Goal: Information Seeking & Learning: Learn about a topic

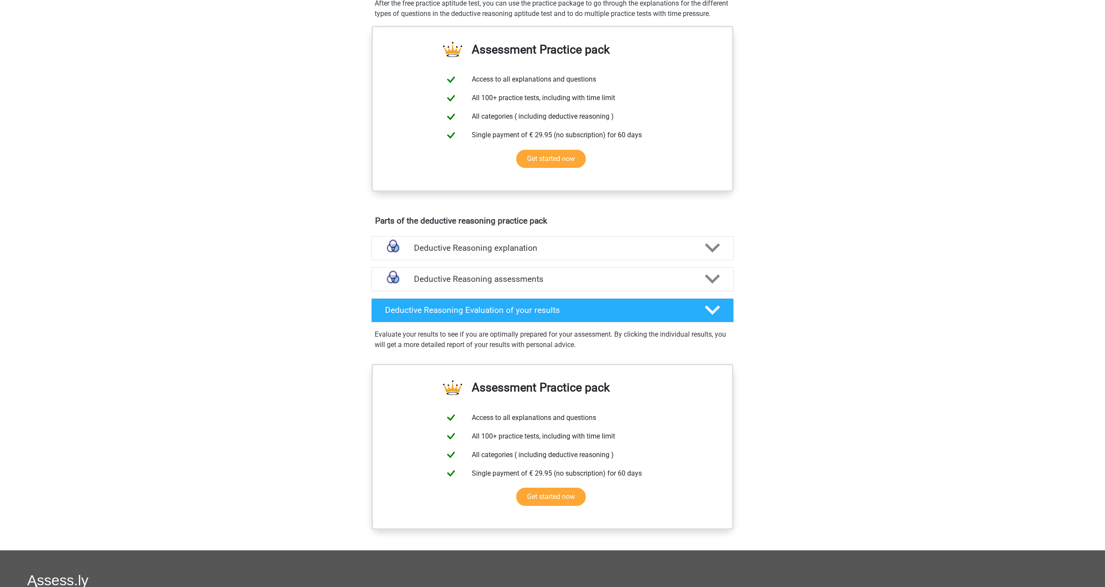
scroll to position [331, 0]
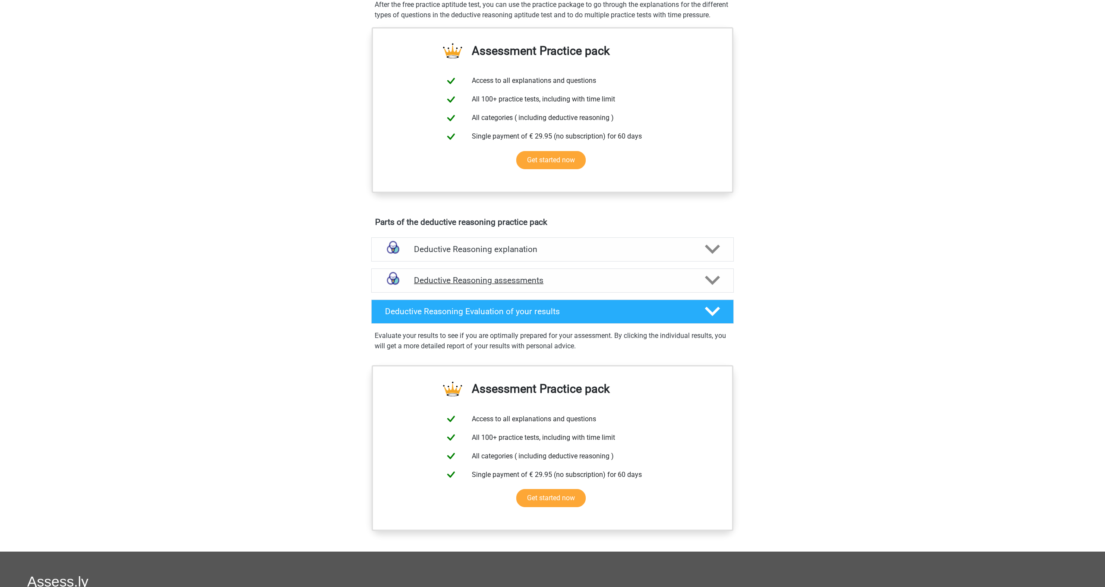
click at [713, 288] on icon at bounding box center [712, 280] width 15 height 15
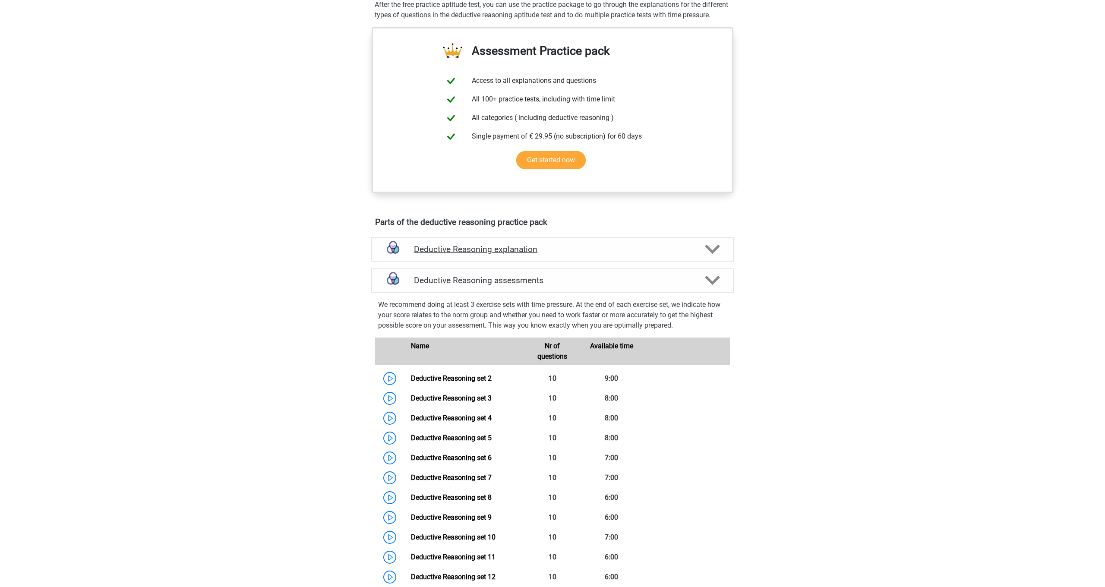
click at [713, 250] on div "Deductive Reasoning explanation" at bounding box center [552, 249] width 362 height 24
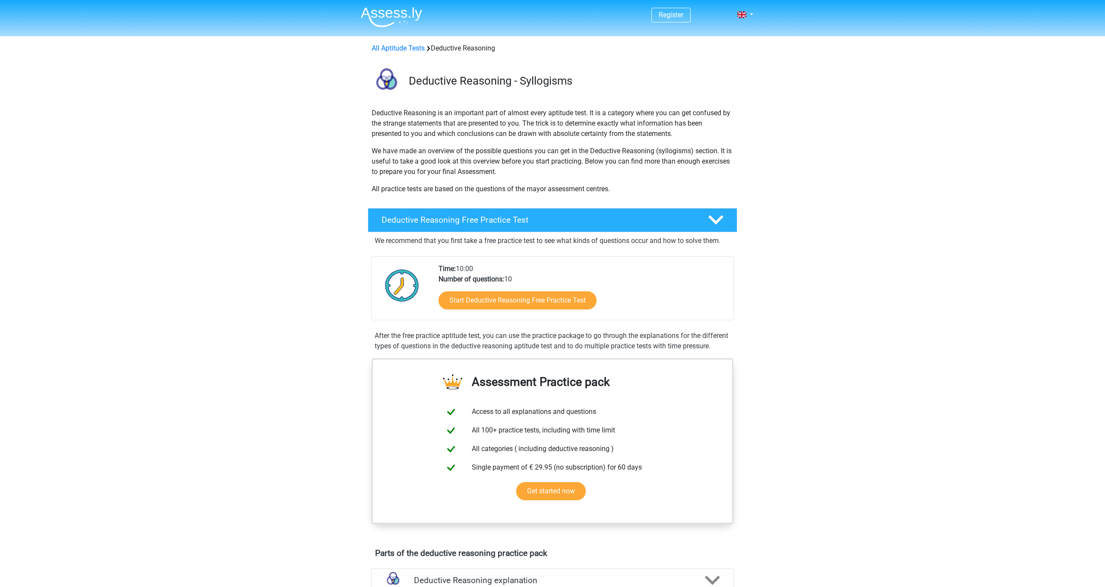
scroll to position [0, 0]
click at [465, 300] on link "Start Deductive Reasoning Free Practice Test" at bounding box center [518, 300] width 182 height 21
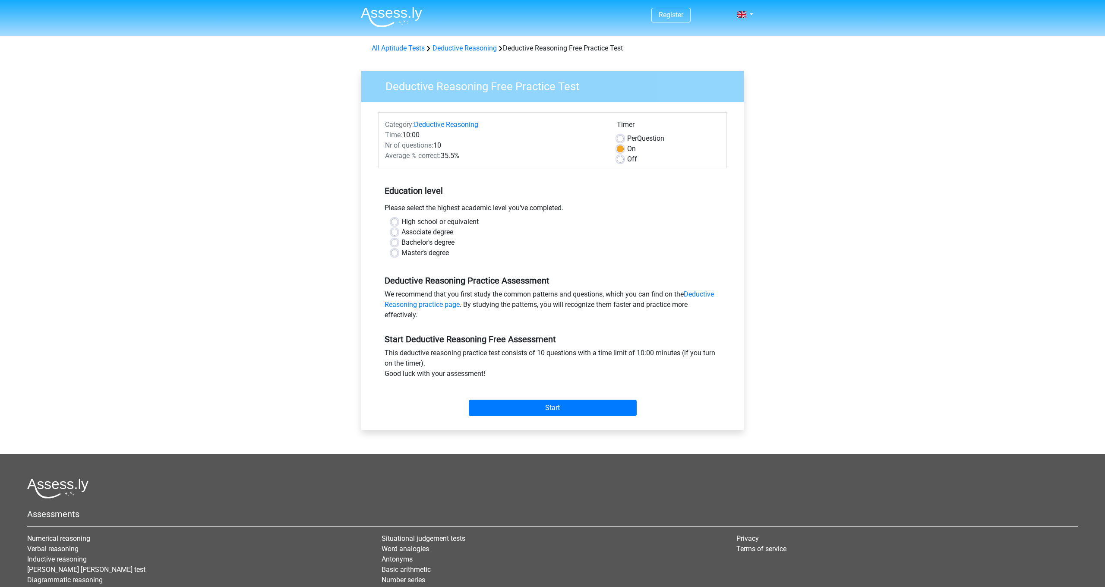
click at [429, 255] on label "Master's degree" at bounding box center [424, 253] width 47 height 10
click at [398, 255] on input "Master's degree" at bounding box center [394, 252] width 7 height 9
radio input "true"
click at [539, 410] on input "Start" at bounding box center [553, 408] width 168 height 16
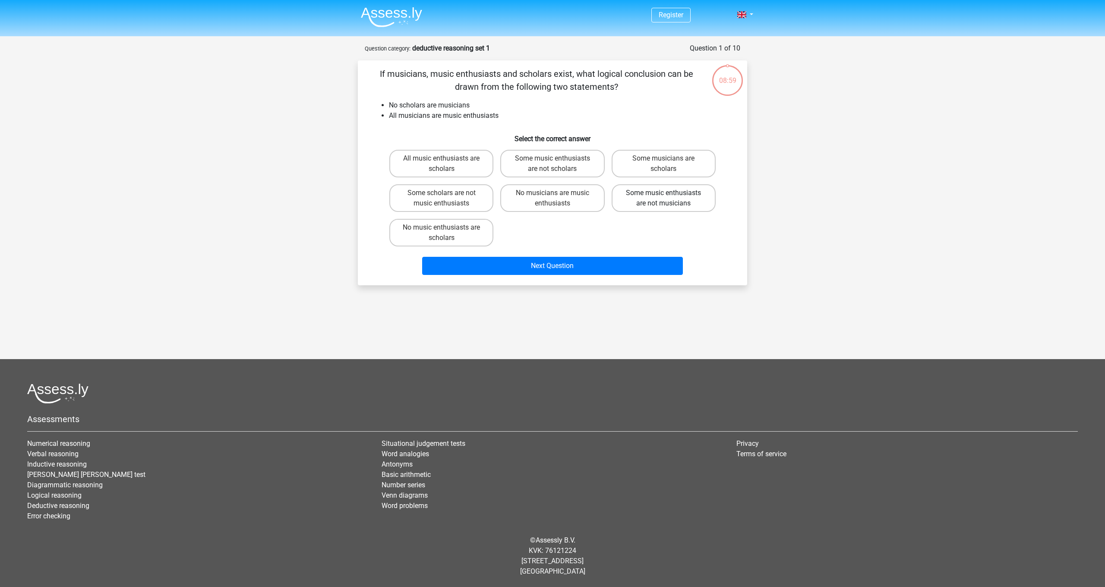
click at [663, 205] on label "Some music enthusiasts are not musicians" at bounding box center [663, 198] width 104 height 28
click at [663, 199] on input "Some music enthusiasts are not musicians" at bounding box center [666, 196] width 6 height 6
radio input "true"
click at [534, 173] on label "Some music enthusiasts are not scholars" at bounding box center [552, 164] width 104 height 28
click at [552, 164] on input "Some music enthusiasts are not scholars" at bounding box center [555, 161] width 6 height 6
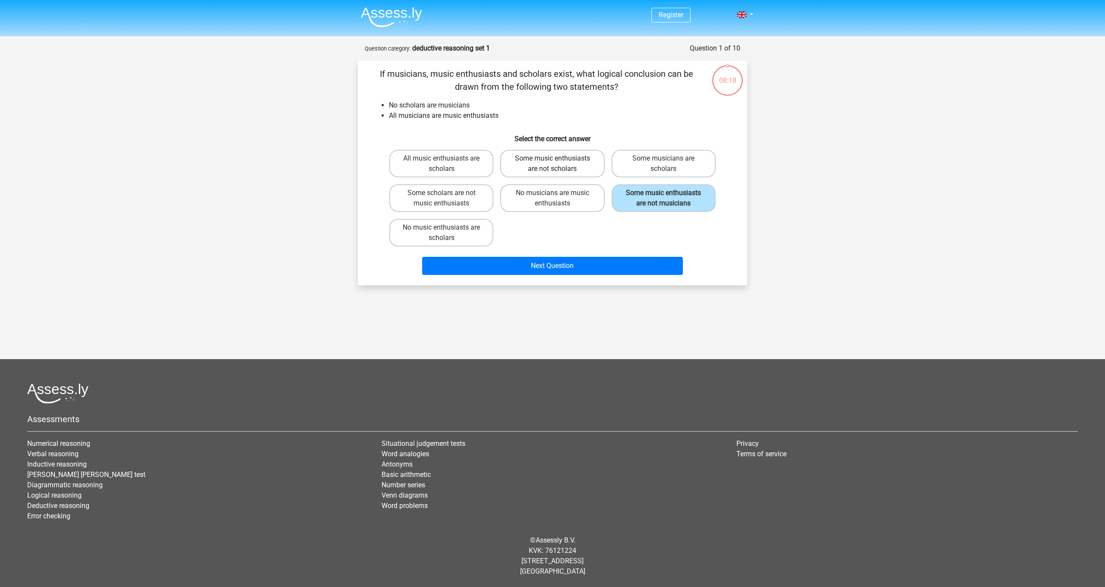
radio input "true"
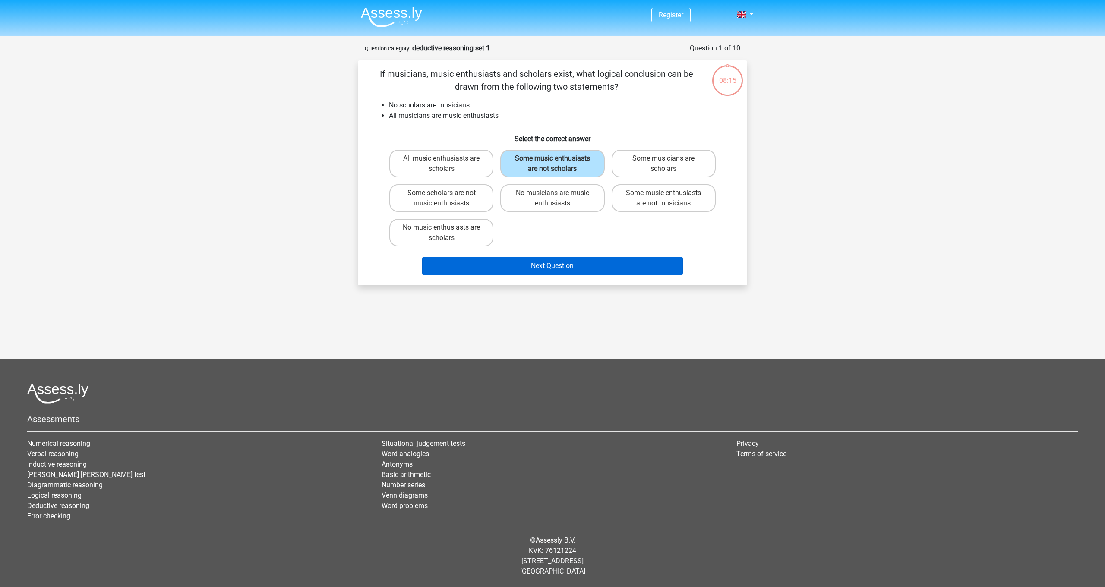
click at [530, 275] on button "Next Question" at bounding box center [552, 266] width 261 height 18
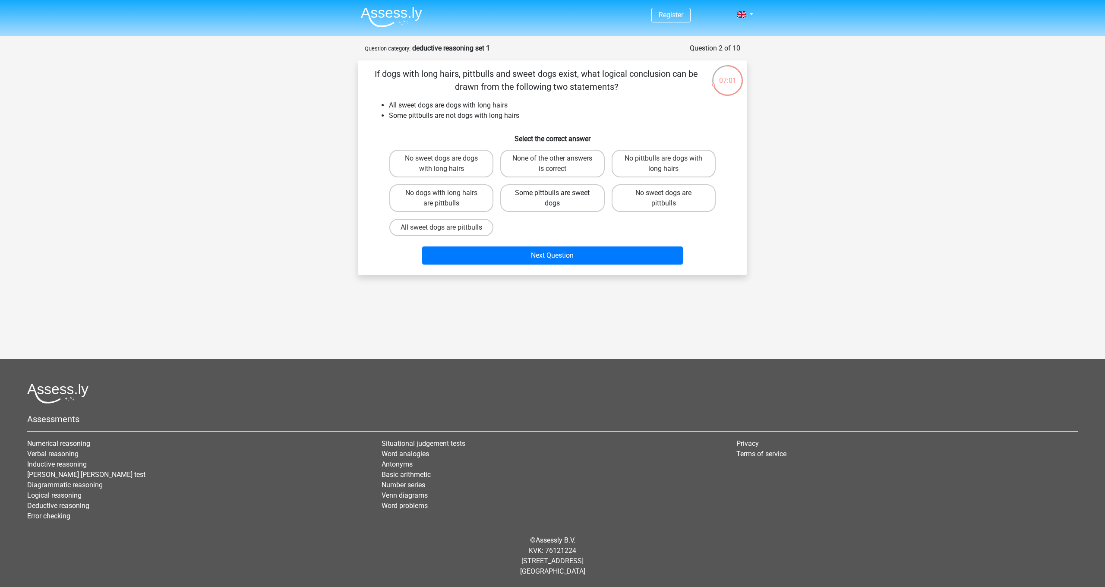
click at [534, 204] on label "Some pittbulls are sweet dogs" at bounding box center [552, 198] width 104 height 28
click at [552, 199] on input "Some pittbulls are sweet dogs" at bounding box center [555, 196] width 6 height 6
radio input "true"
click at [587, 164] on label "None of the other answers is correct" at bounding box center [552, 164] width 104 height 28
click at [558, 164] on input "None of the other answers is correct" at bounding box center [555, 161] width 6 height 6
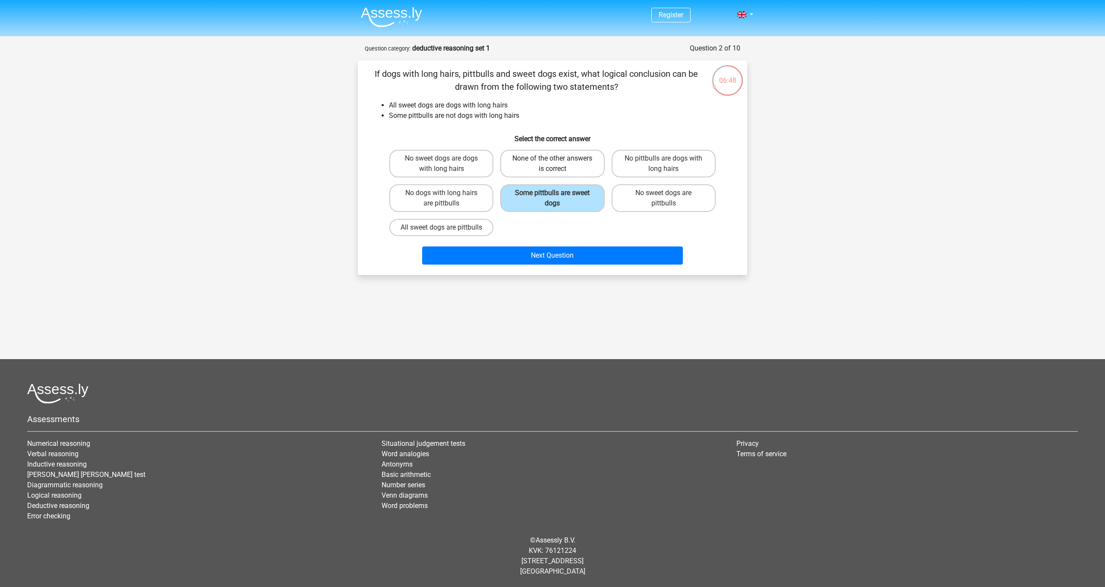
radio input "true"
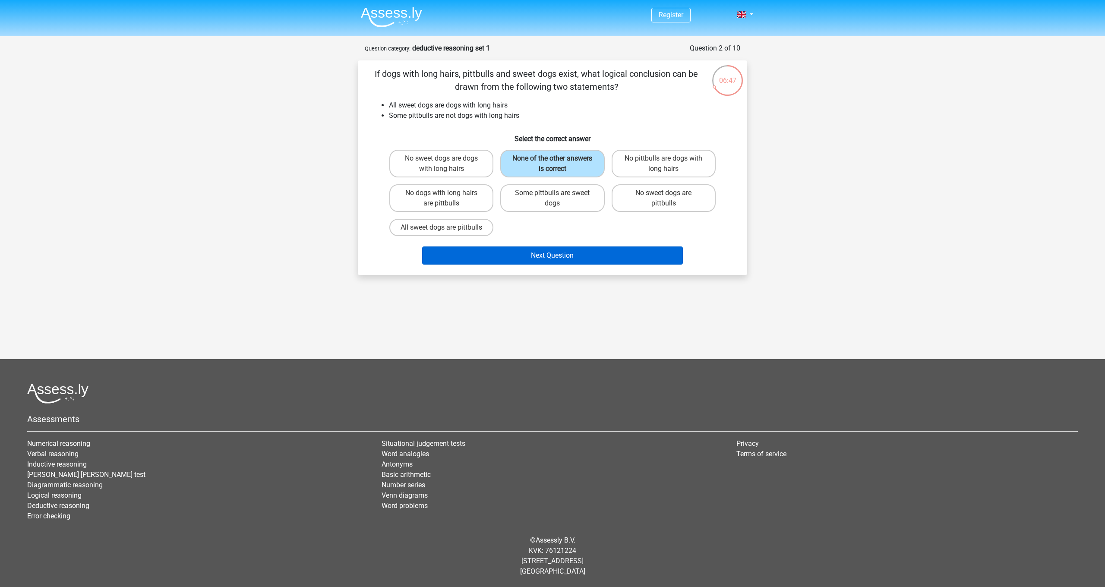
click at [515, 265] on button "Next Question" at bounding box center [552, 255] width 261 height 18
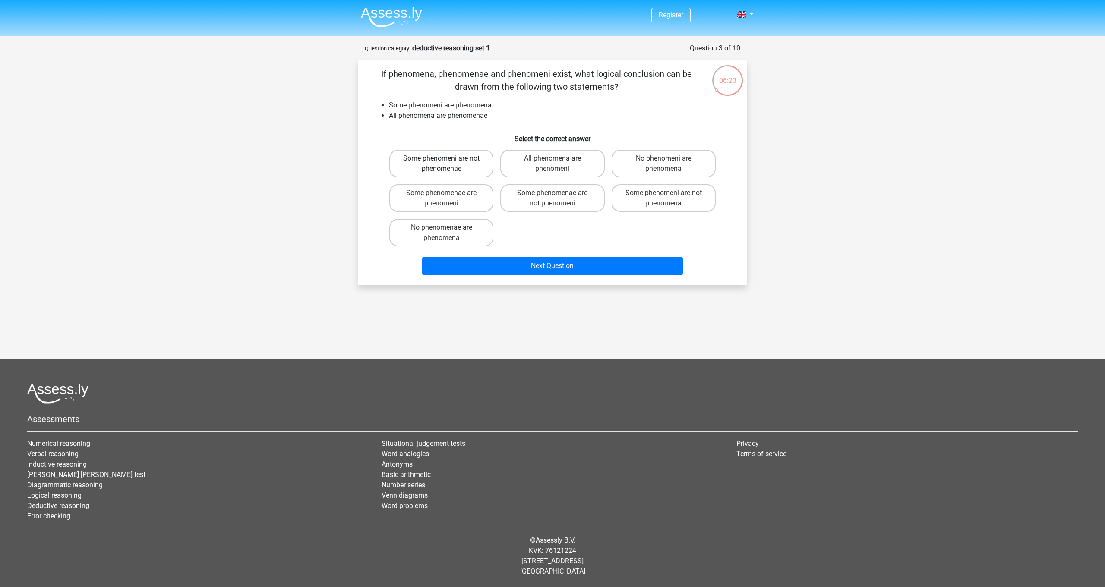
click at [470, 168] on label "Some phenomeni are not phenomenae" at bounding box center [441, 164] width 104 height 28
click at [447, 164] on input "Some phenomeni are not phenomenae" at bounding box center [444, 161] width 6 height 6
radio input "true"
click at [698, 205] on label "Some phenomeni are not phenomena" at bounding box center [663, 198] width 104 height 28
click at [669, 199] on input "Some phenomeni are not phenomena" at bounding box center [666, 196] width 6 height 6
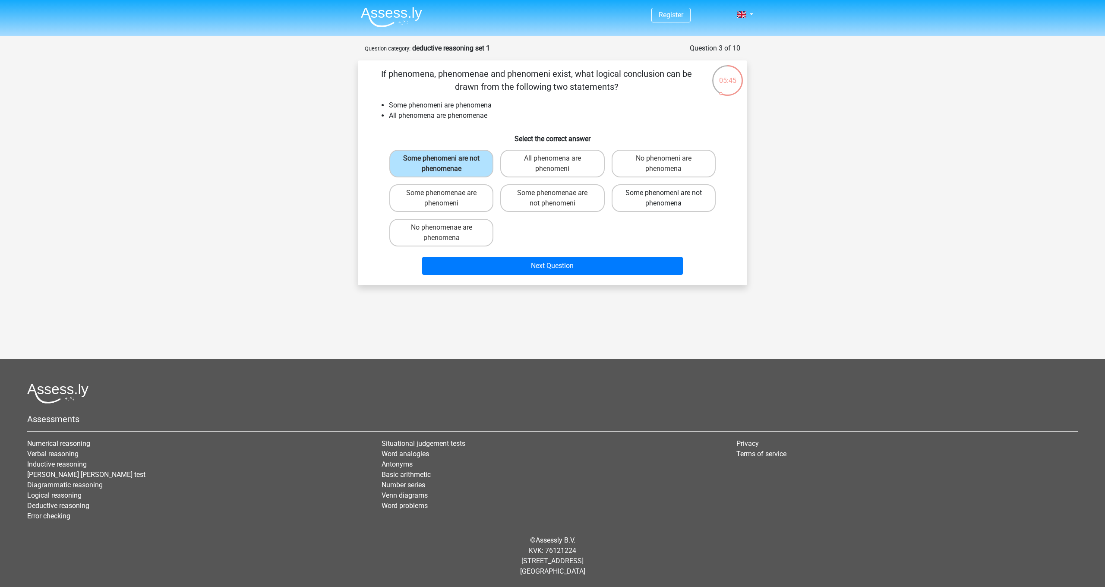
radio input "true"
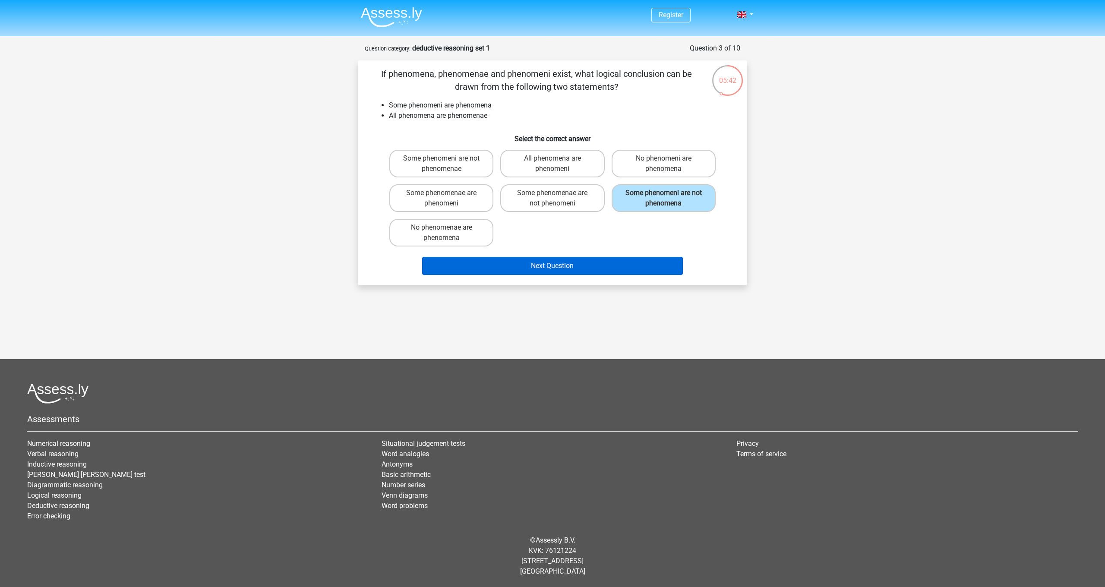
click at [582, 267] on button "Next Question" at bounding box center [552, 266] width 261 height 18
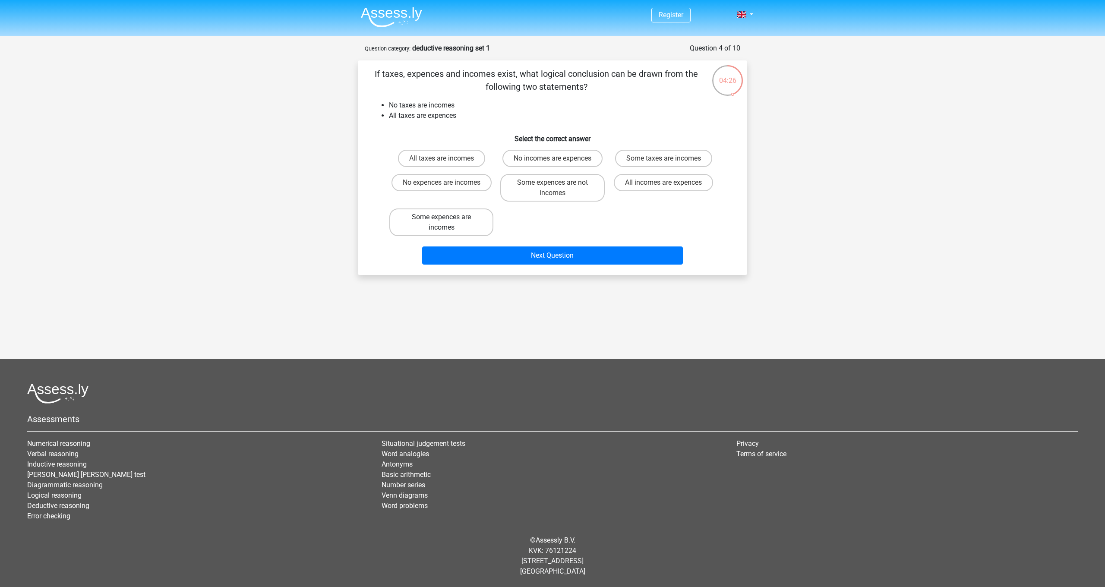
click at [467, 218] on label "Some expences are incomes" at bounding box center [441, 222] width 104 height 28
click at [447, 218] on input "Some expences are incomes" at bounding box center [444, 220] width 6 height 6
radio input "true"
click at [548, 275] on div "Register Nederlands English" at bounding box center [552, 261] width 1105 height 523
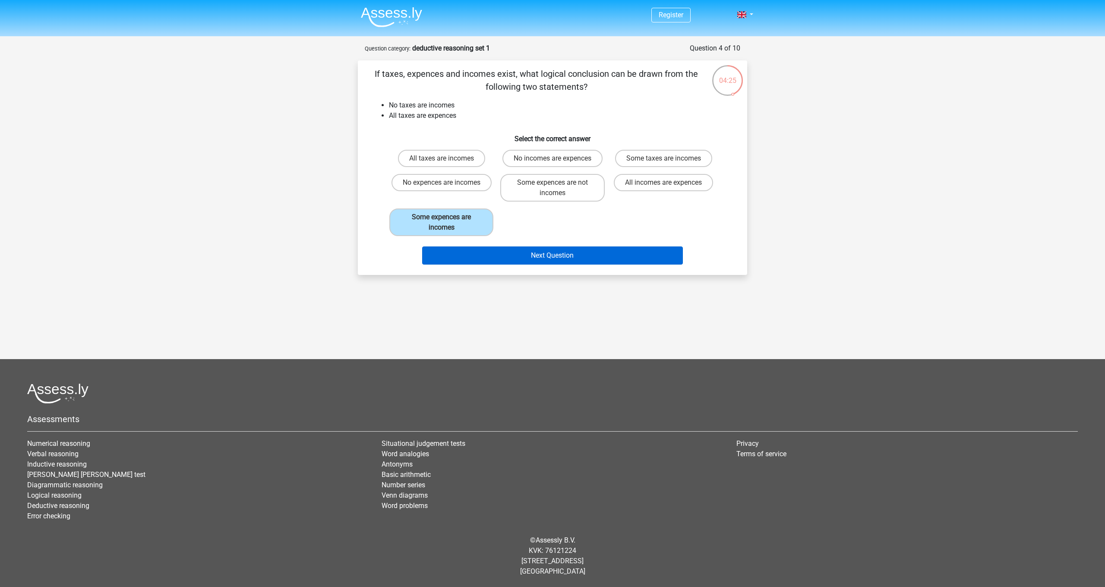
click at [574, 252] on button "Next Question" at bounding box center [552, 255] width 261 height 18
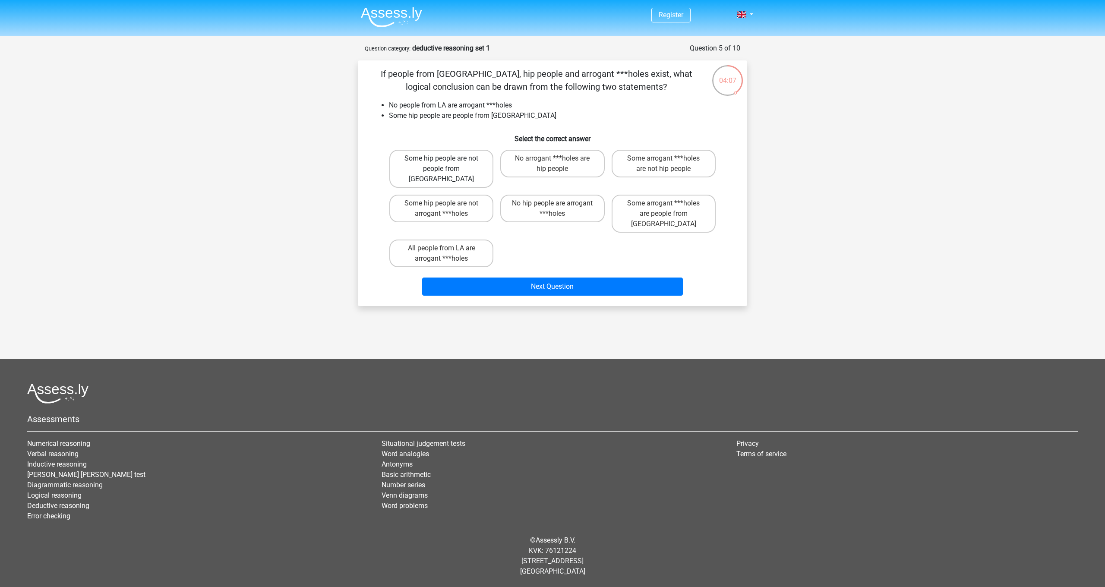
click at [474, 167] on label "Some hip people are not people from LA" at bounding box center [441, 169] width 104 height 38
click at [447, 164] on input "Some hip people are not people from LA" at bounding box center [444, 161] width 6 height 6
radio input "true"
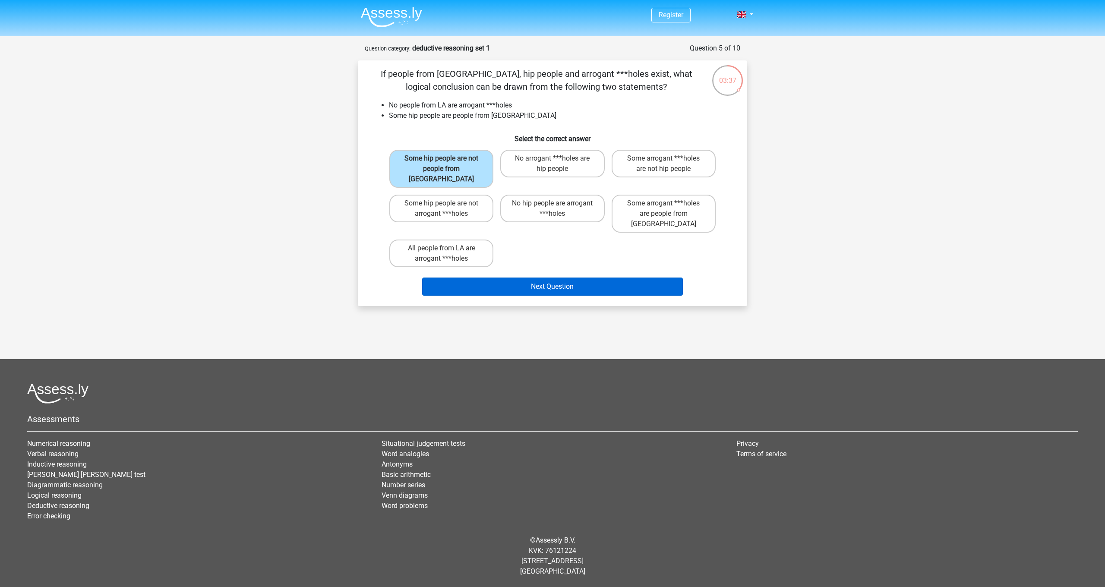
click at [497, 277] on button "Next Question" at bounding box center [552, 286] width 261 height 18
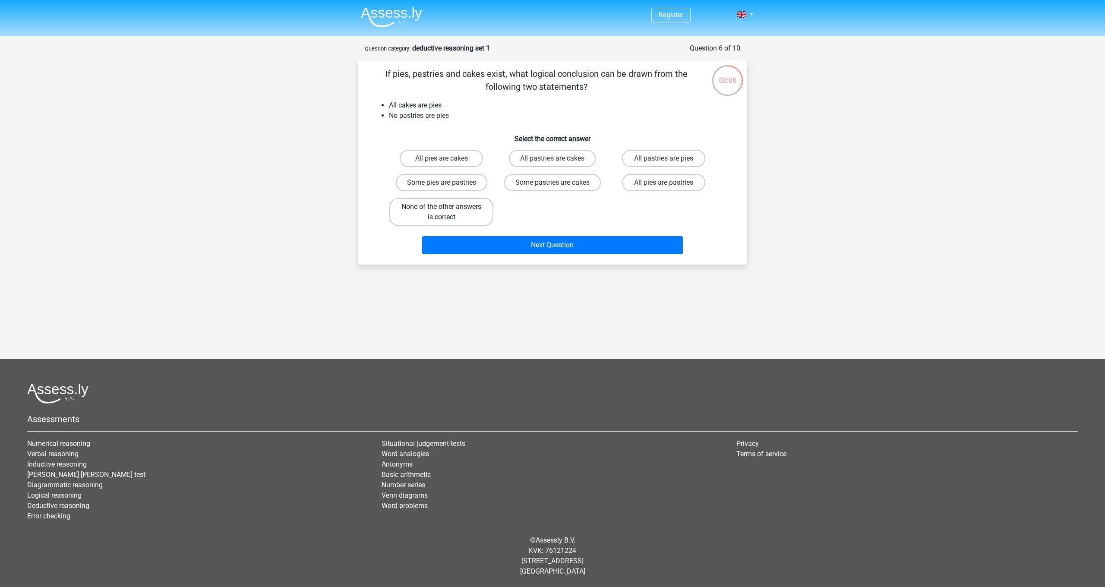
click at [454, 210] on label "None of the other answers is correct" at bounding box center [441, 212] width 104 height 28
click at [447, 210] on input "None of the other answers is correct" at bounding box center [444, 210] width 6 height 6
radio input "true"
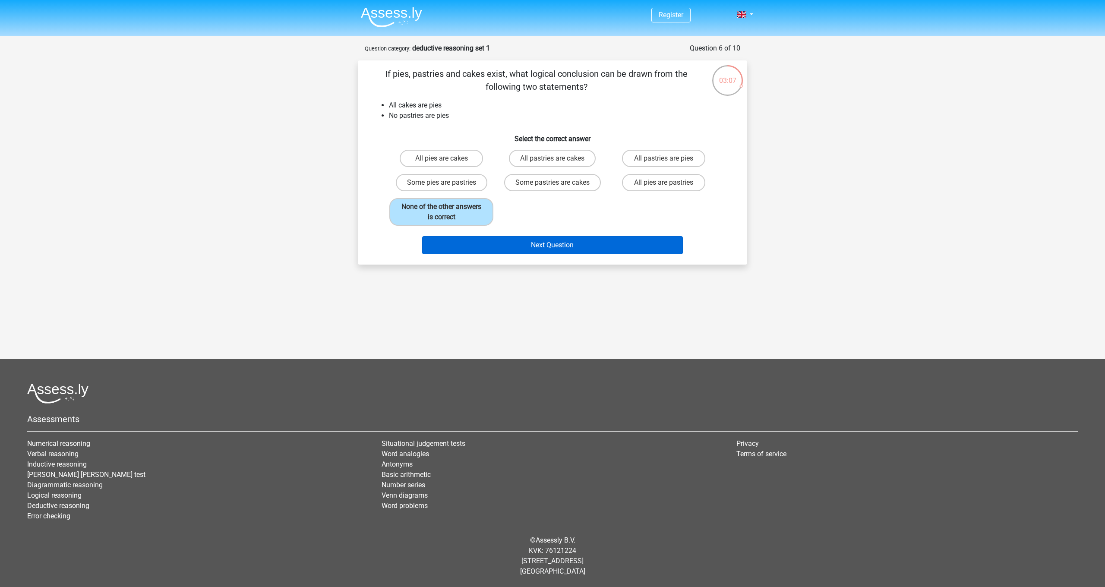
click at [498, 246] on button "Next Question" at bounding box center [552, 245] width 261 height 18
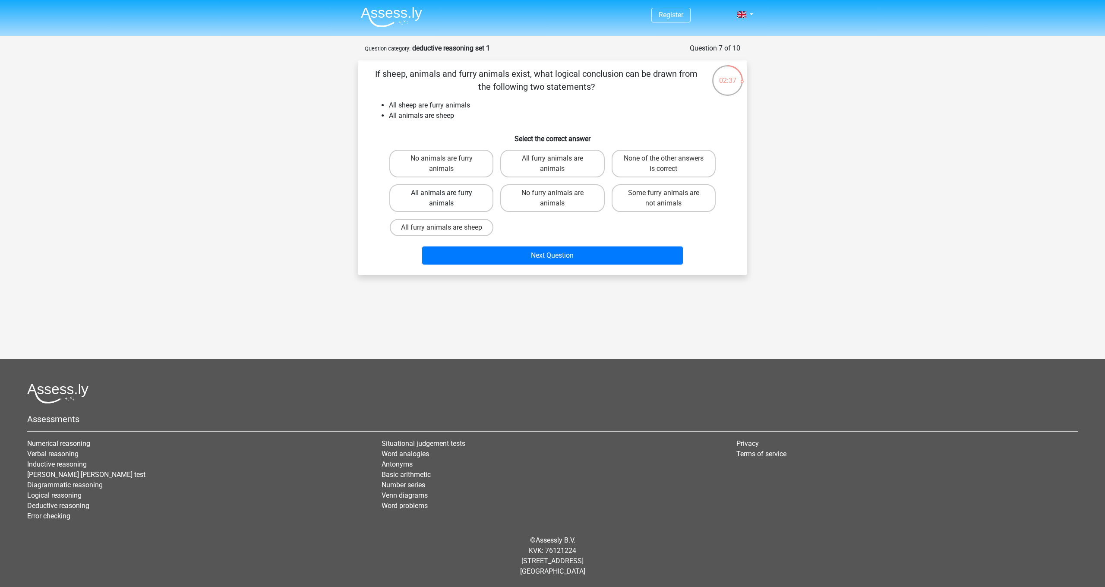
click at [472, 200] on label "All animals are furry animals" at bounding box center [441, 198] width 104 height 28
click at [447, 199] on input "All animals are furry animals" at bounding box center [444, 196] width 6 height 6
radio input "true"
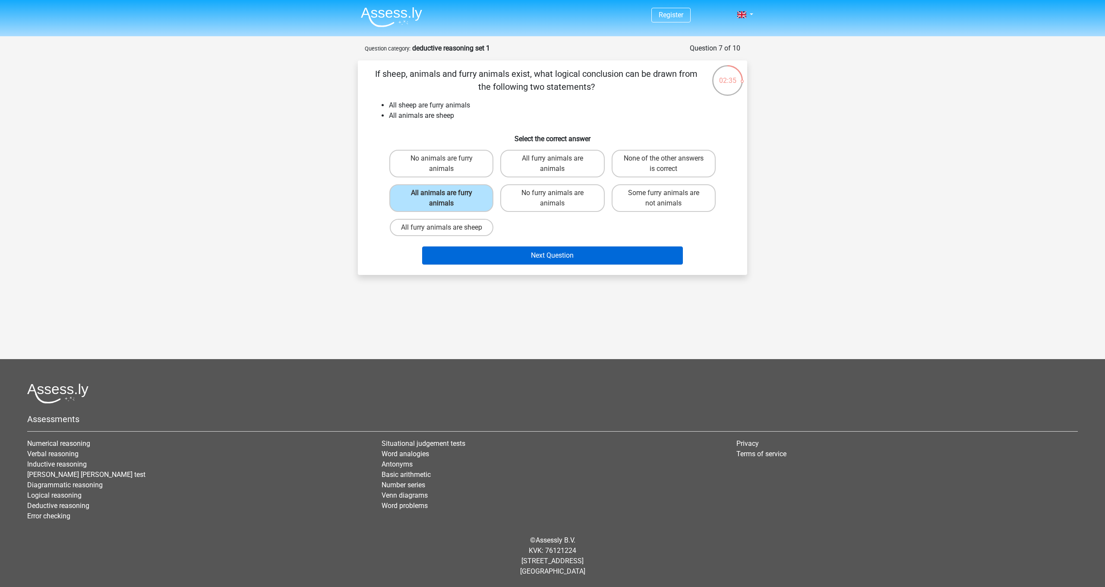
click at [498, 255] on button "Next Question" at bounding box center [552, 255] width 261 height 18
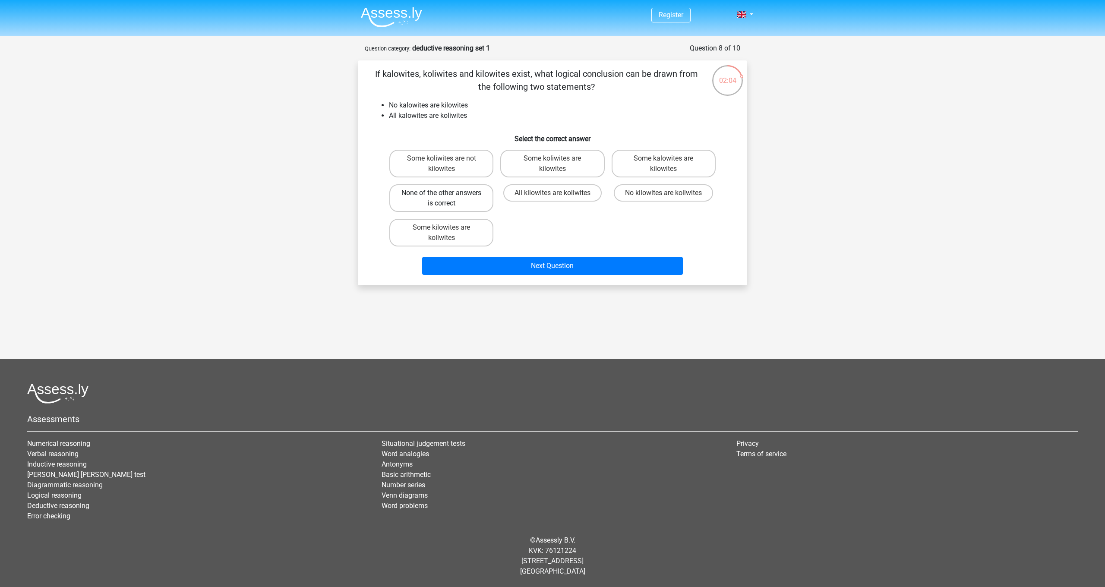
click at [452, 202] on label "None of the other answers is correct" at bounding box center [441, 198] width 104 height 28
click at [447, 199] on input "None of the other answers is correct" at bounding box center [444, 196] width 6 height 6
radio input "true"
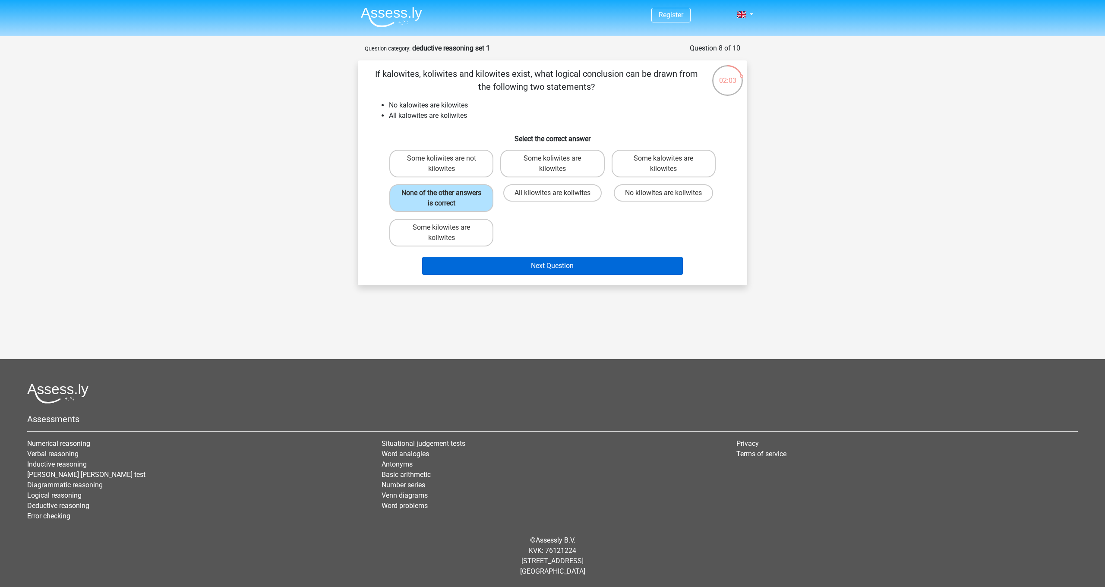
click at [543, 265] on button "Next Question" at bounding box center [552, 266] width 261 height 18
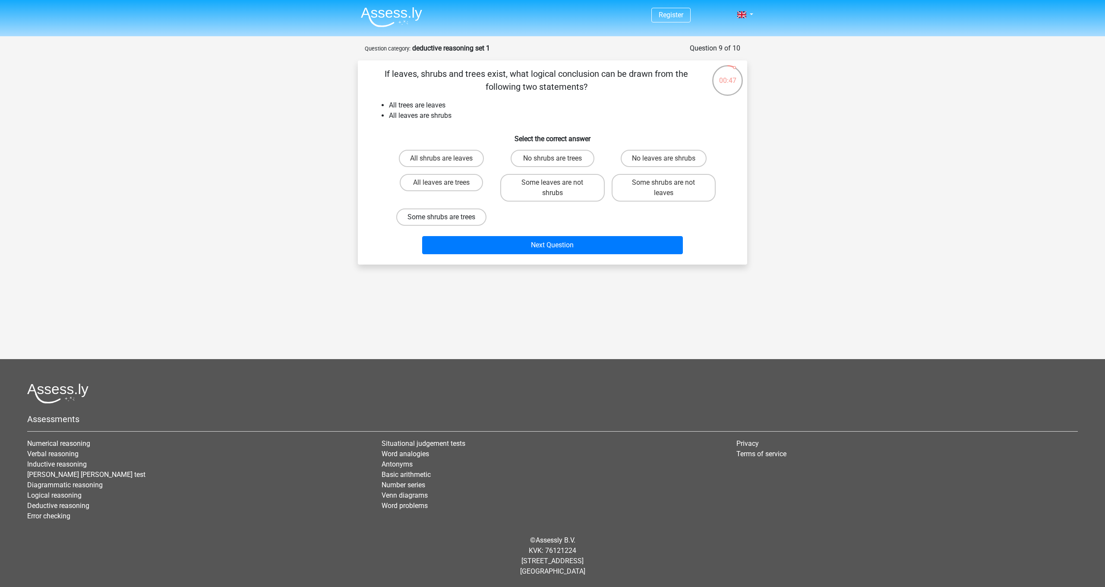
click at [431, 220] on label "Some shrubs are trees" at bounding box center [441, 216] width 90 height 17
click at [441, 220] on input "Some shrubs are trees" at bounding box center [444, 220] width 6 height 6
radio input "true"
click at [498, 250] on button "Next Question" at bounding box center [552, 245] width 261 height 18
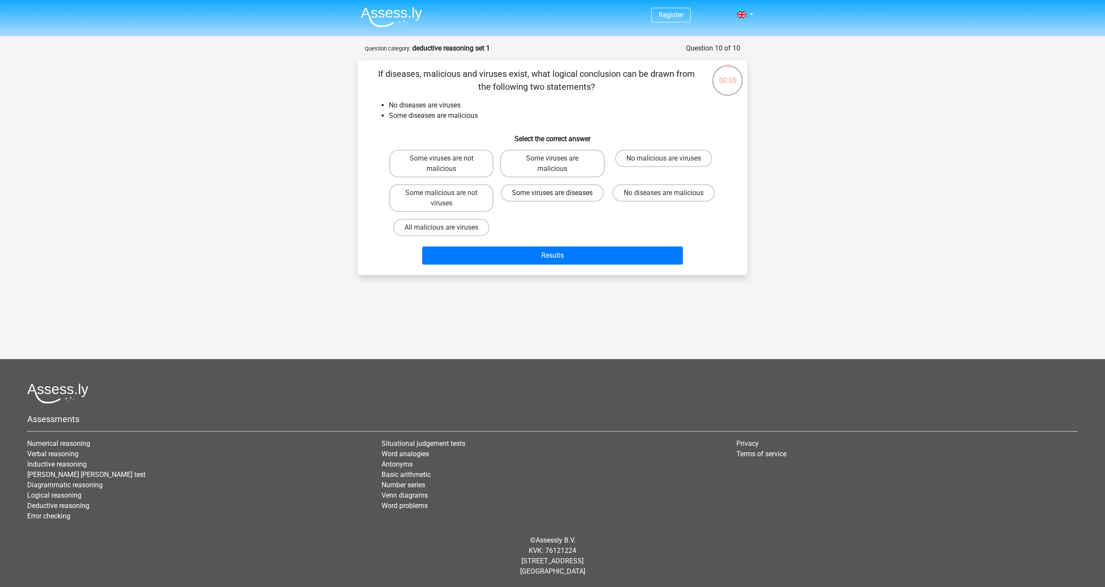
click at [533, 202] on label "Some viruses are diseases" at bounding box center [552, 192] width 103 height 17
click at [552, 199] on input "Some viruses are diseases" at bounding box center [555, 196] width 6 height 6
radio input "true"
click at [517, 258] on button "Results" at bounding box center [552, 255] width 261 height 18
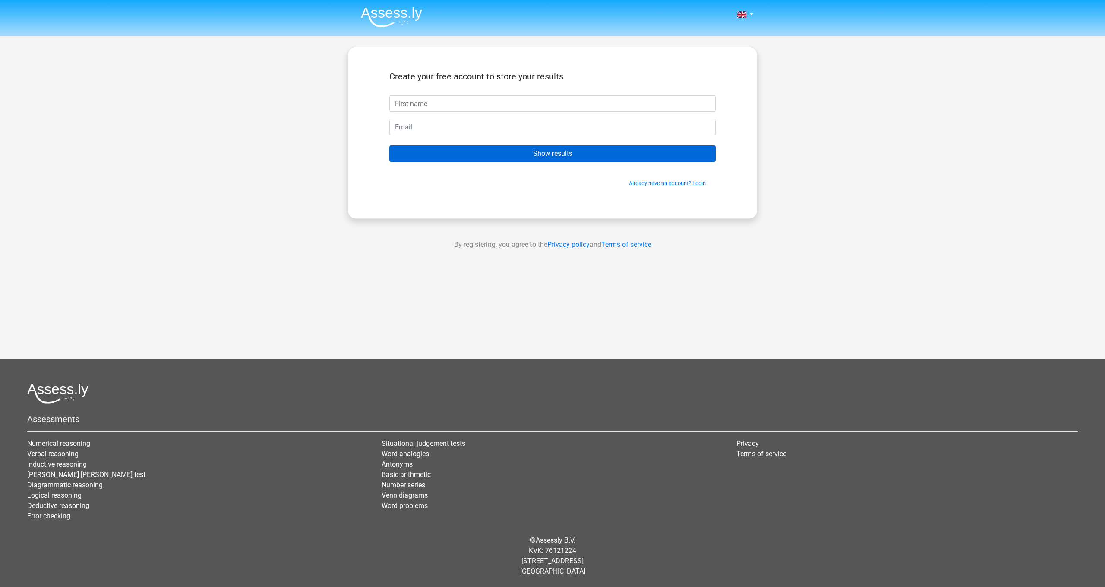
click at [494, 154] on input "Show results" at bounding box center [552, 153] width 326 height 16
type input "d"
click at [586, 179] on div "Already have an account? Login" at bounding box center [552, 178] width 326 height 19
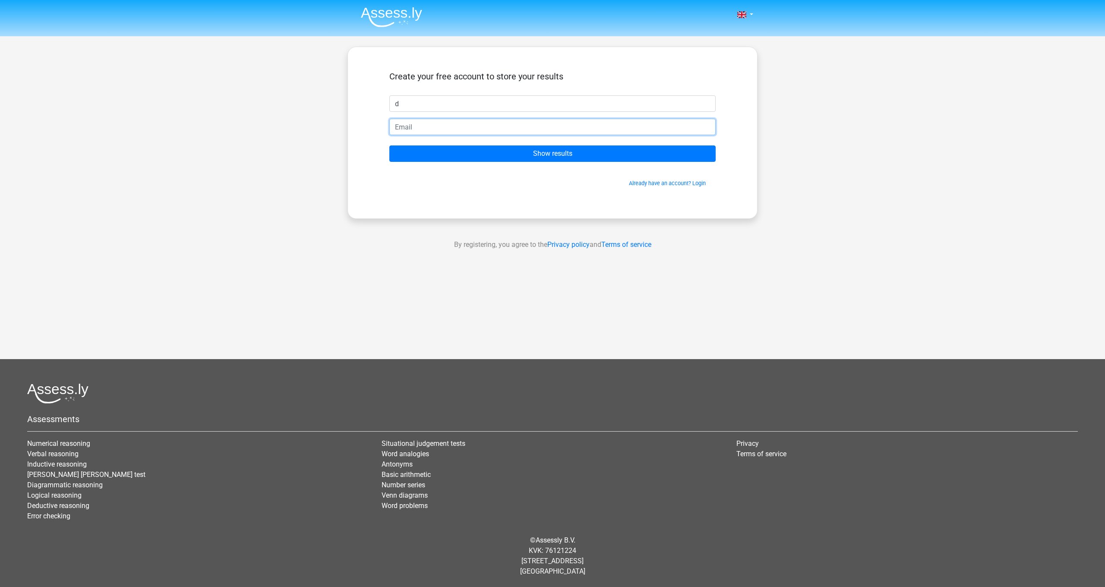
click at [473, 134] on input "email" at bounding box center [552, 127] width 326 height 16
type input "yews.burner7o@icloud.com"
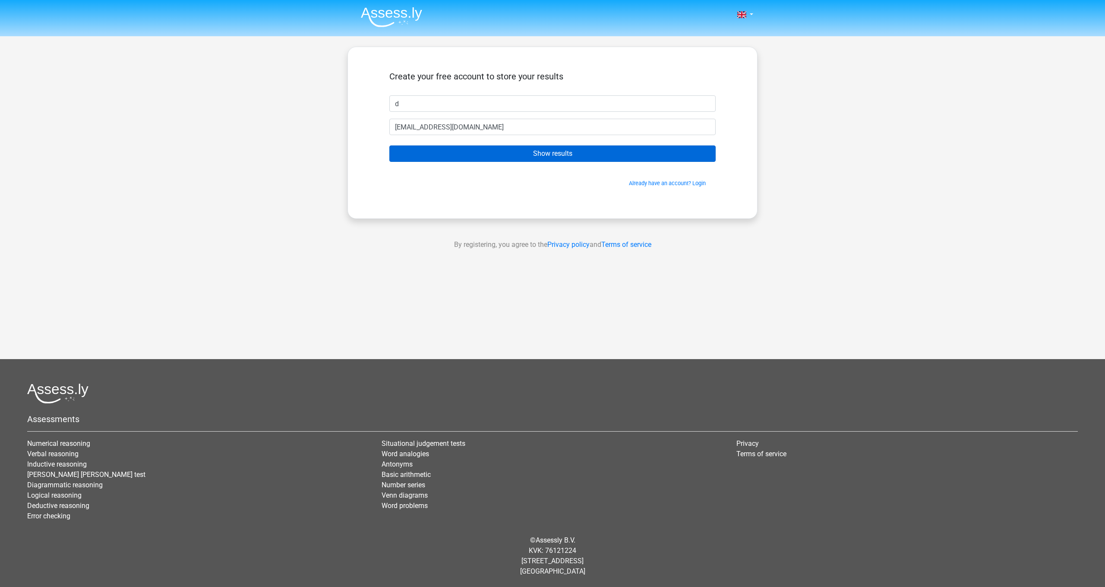
click at [501, 149] on input "Show results" at bounding box center [552, 153] width 326 height 16
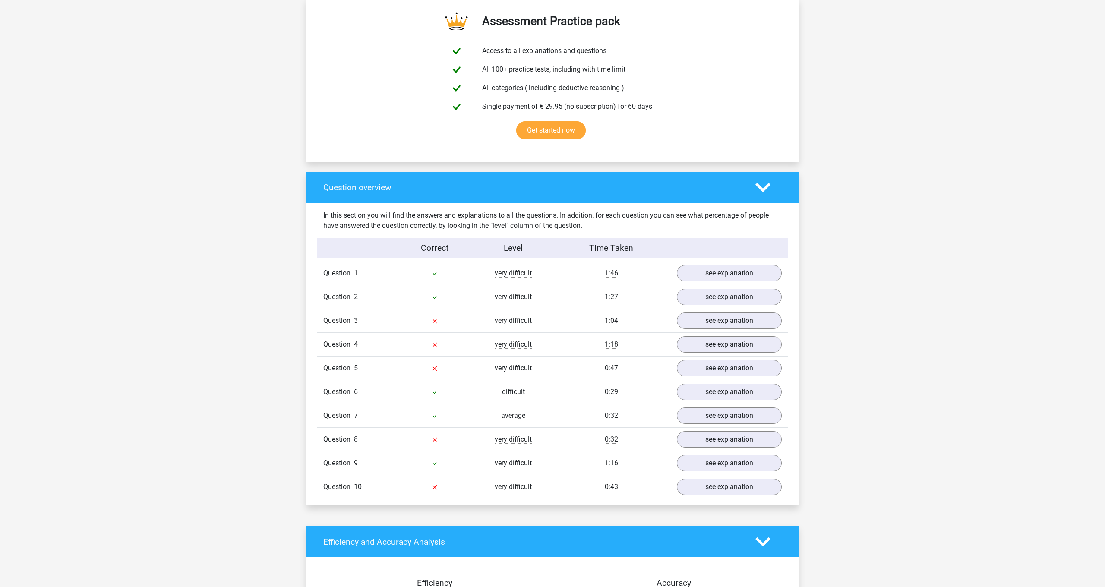
scroll to position [466, 0]
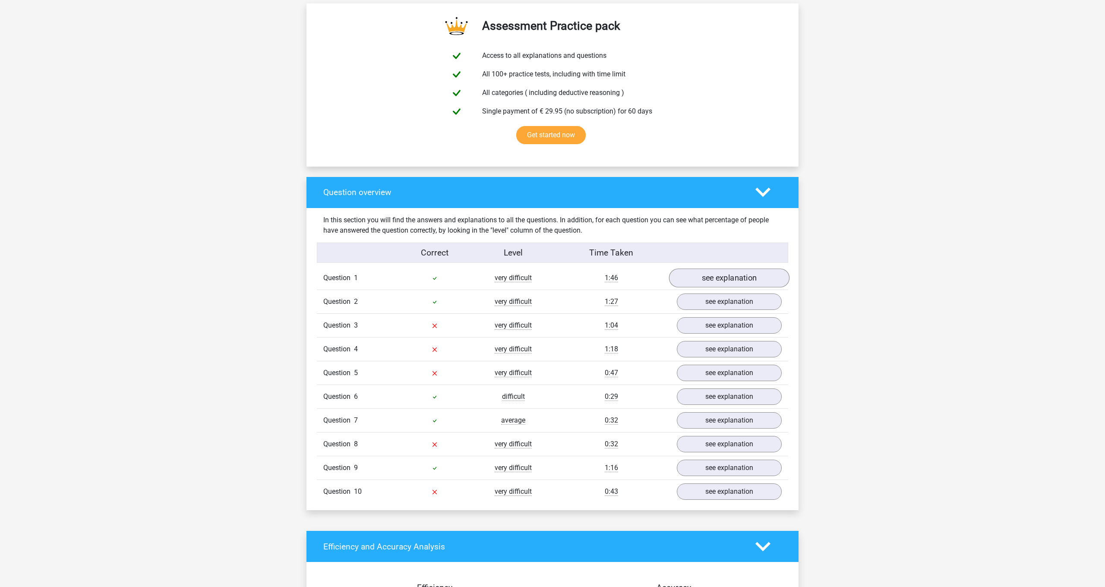
click at [696, 280] on link "see explanation" at bounding box center [729, 277] width 120 height 19
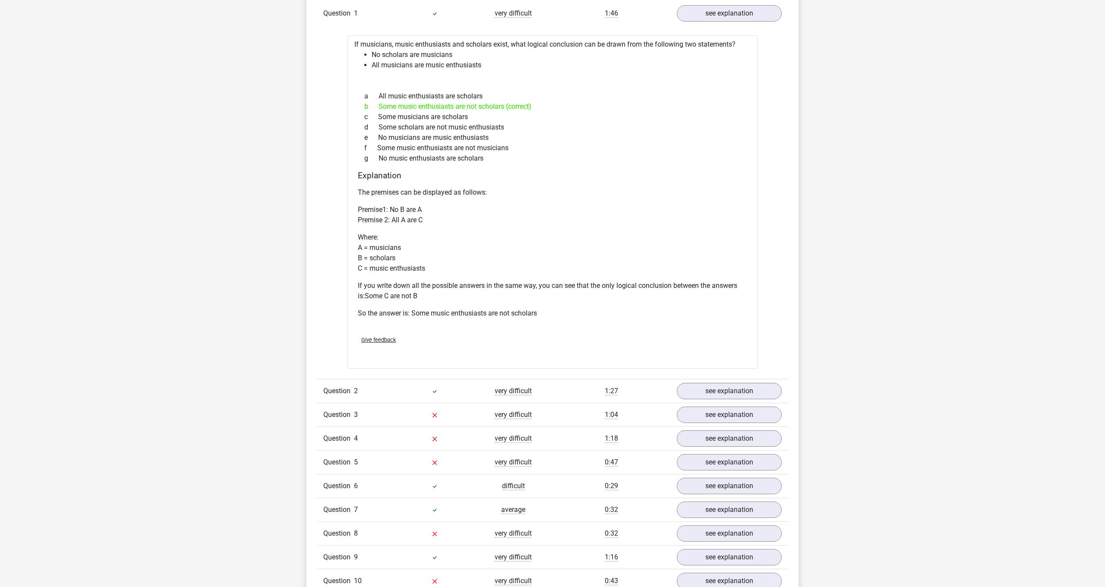
scroll to position [730, 0]
click at [729, 393] on link "see explanation" at bounding box center [729, 391] width 120 height 19
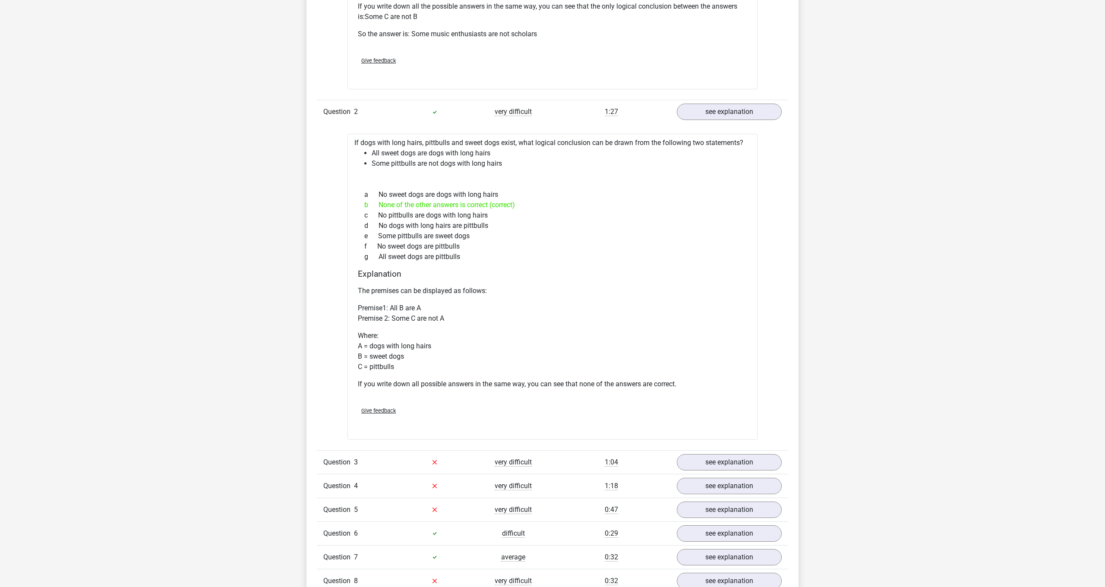
scroll to position [1028, 0]
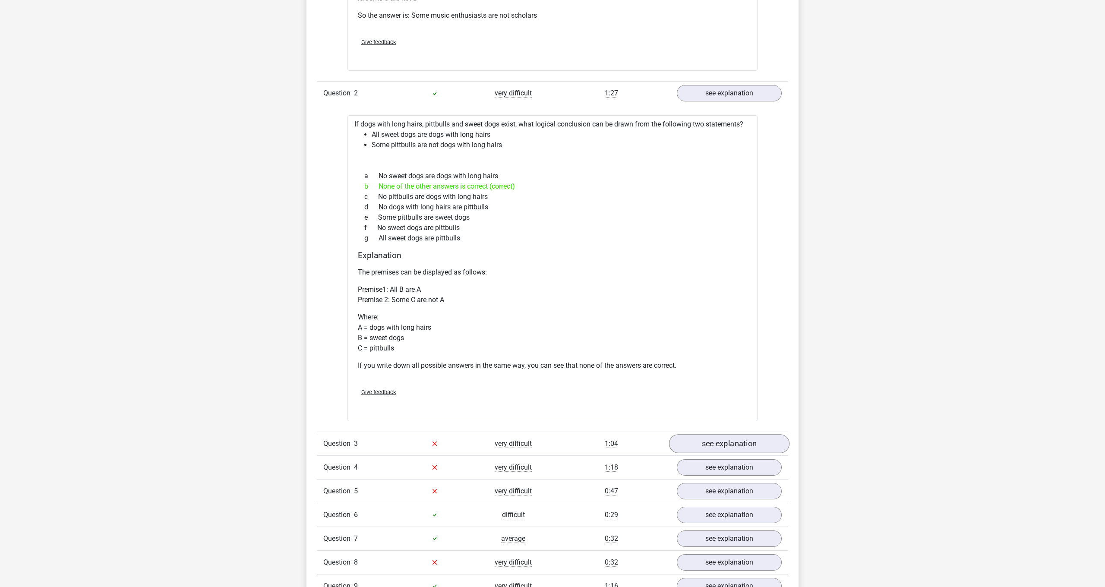
click at [744, 444] on link "see explanation" at bounding box center [729, 443] width 120 height 19
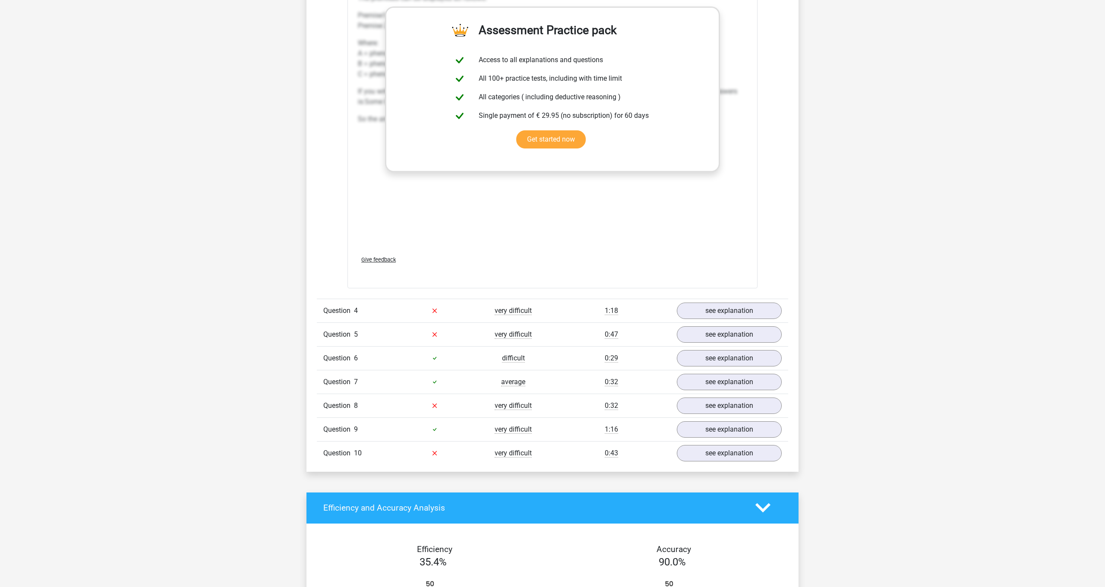
scroll to position [1686, 0]
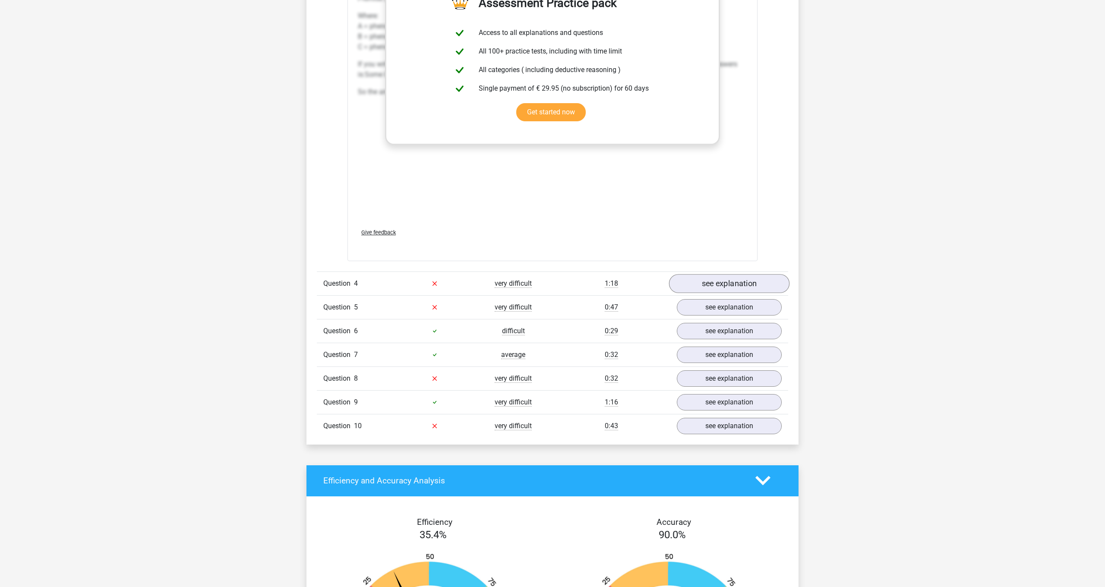
click at [683, 290] on link "see explanation" at bounding box center [729, 283] width 120 height 19
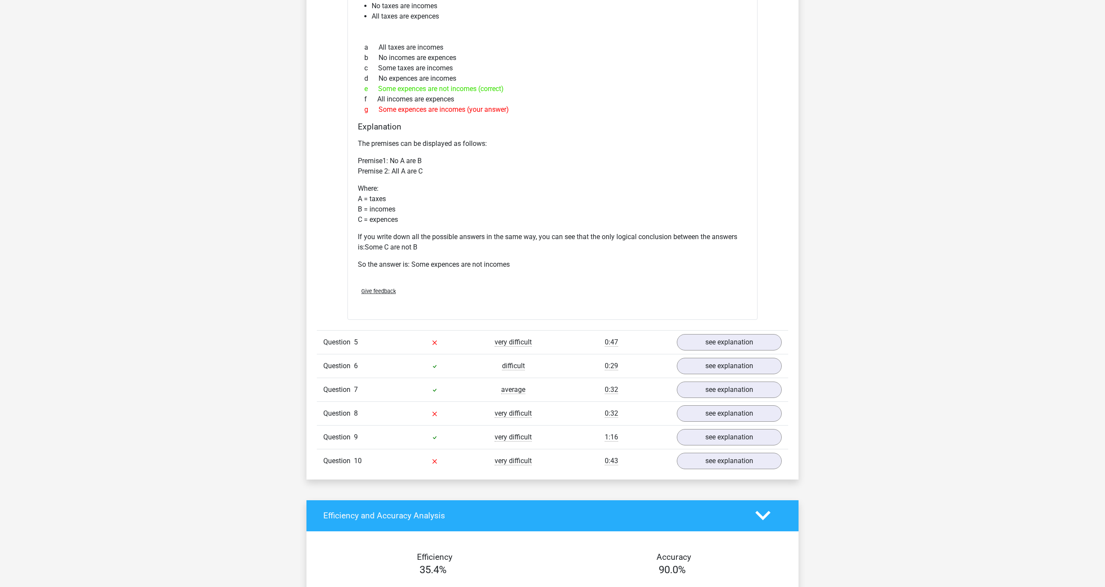
scroll to position [2033, 0]
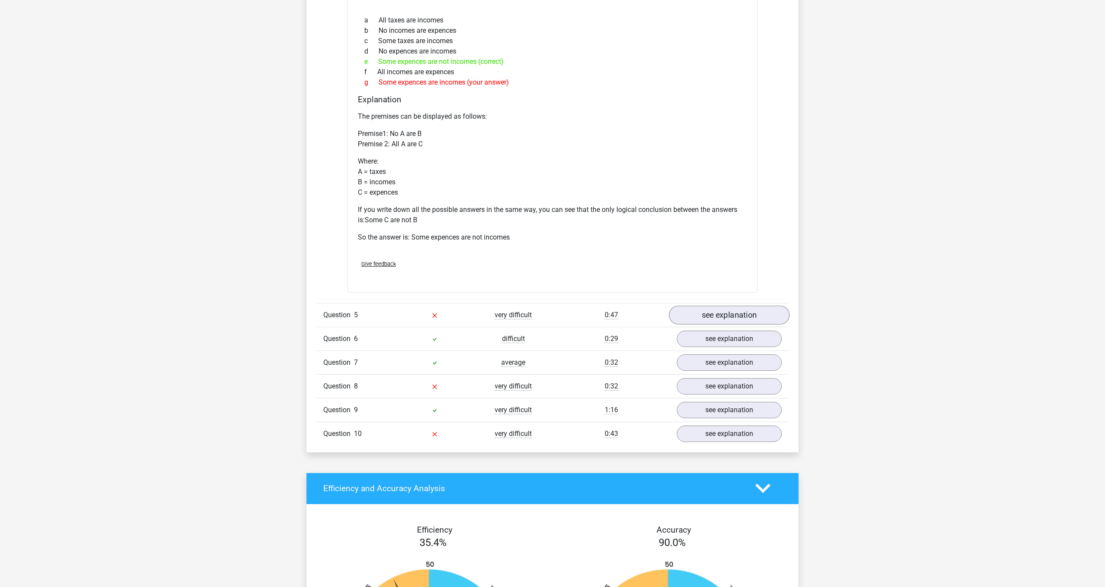
click at [744, 319] on link "see explanation" at bounding box center [729, 315] width 120 height 19
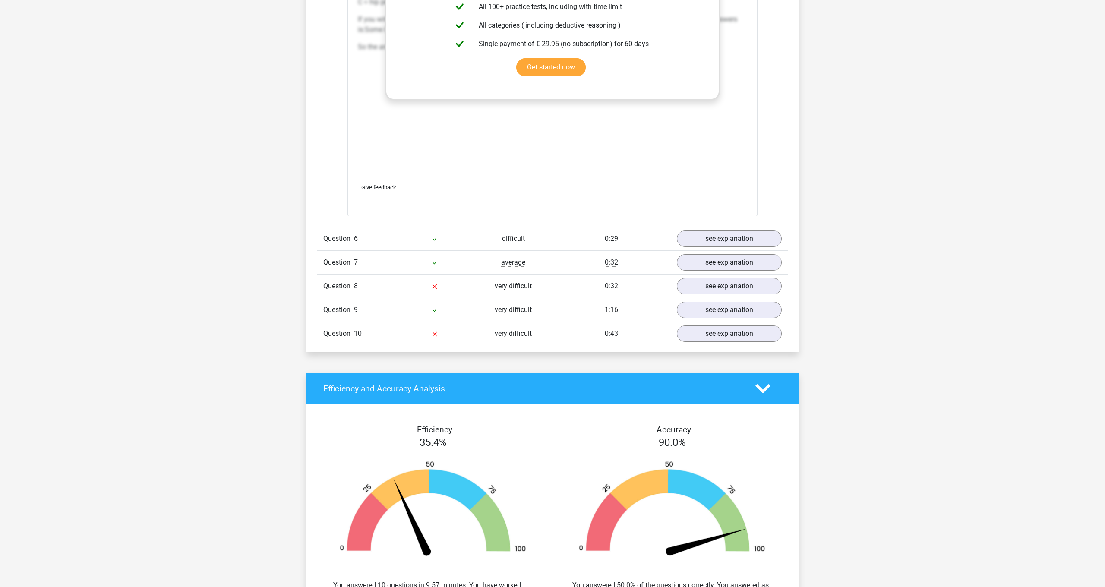
scroll to position [2635, 0]
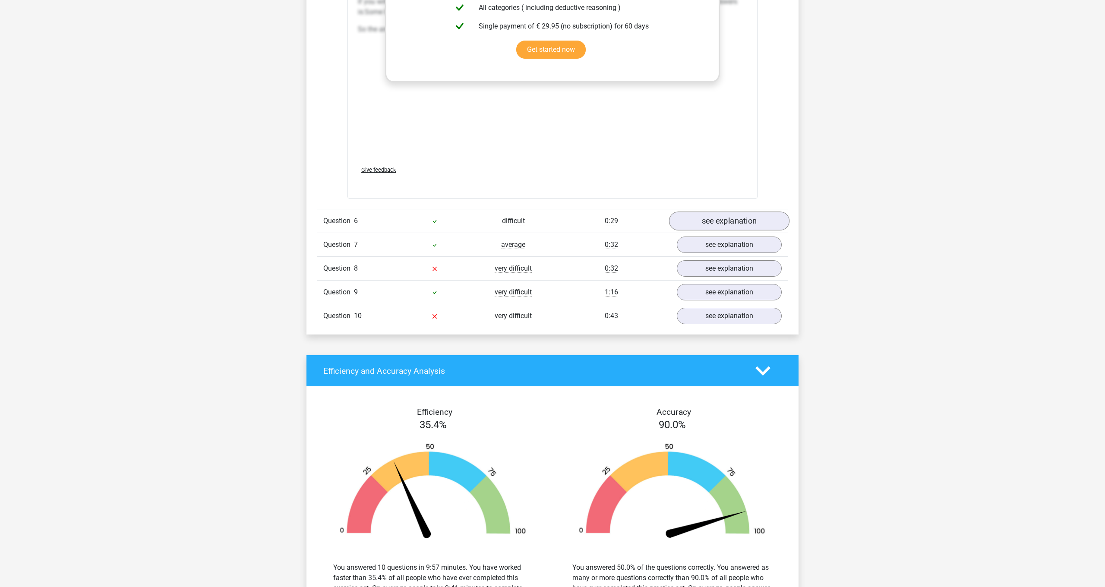
click at [712, 219] on link "see explanation" at bounding box center [729, 220] width 120 height 19
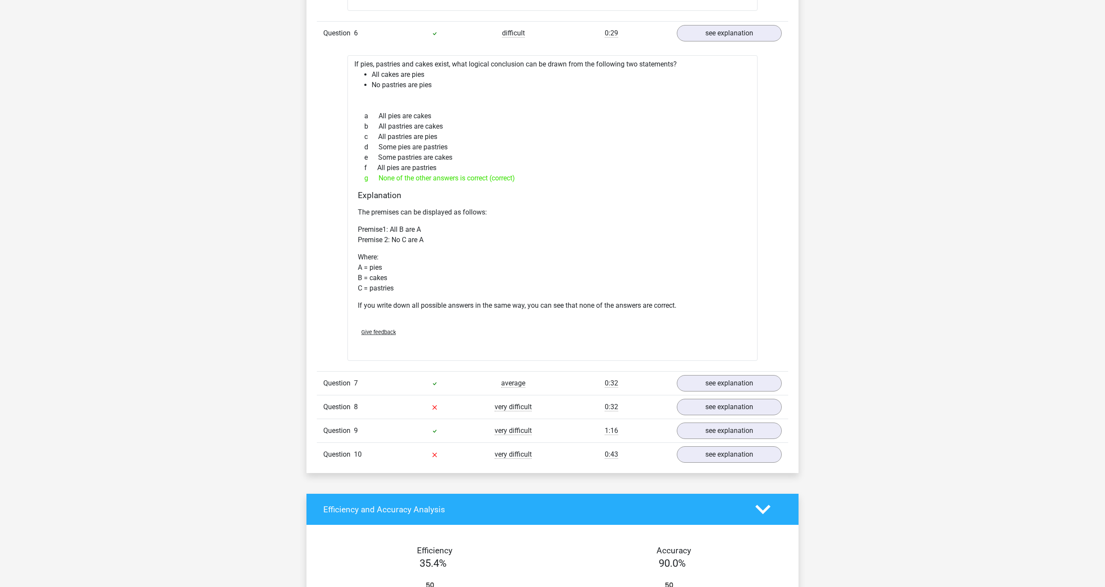
scroll to position [2818, 0]
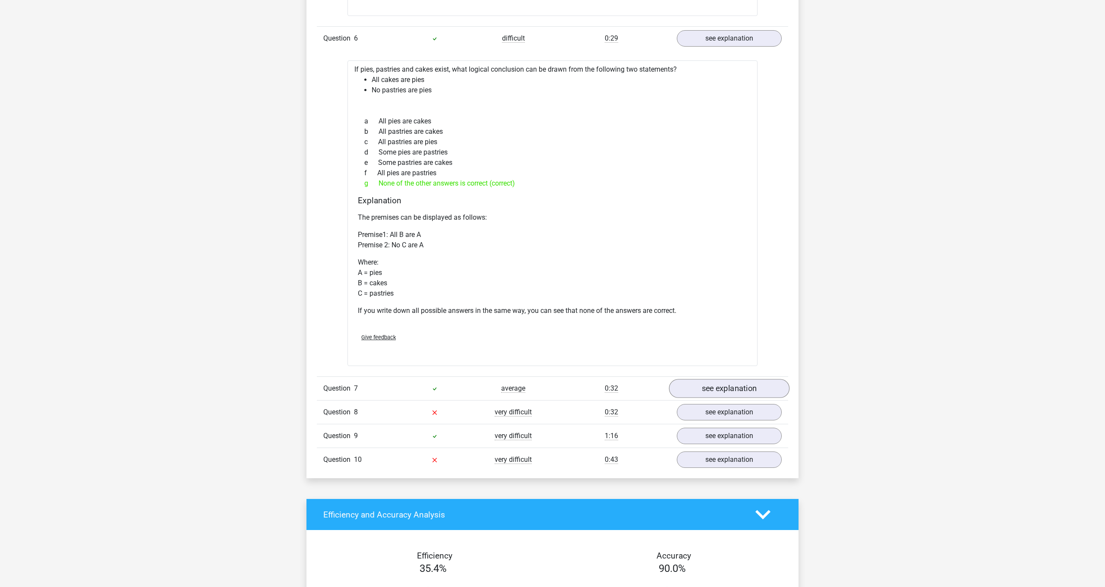
click at [713, 391] on link "see explanation" at bounding box center [729, 388] width 120 height 19
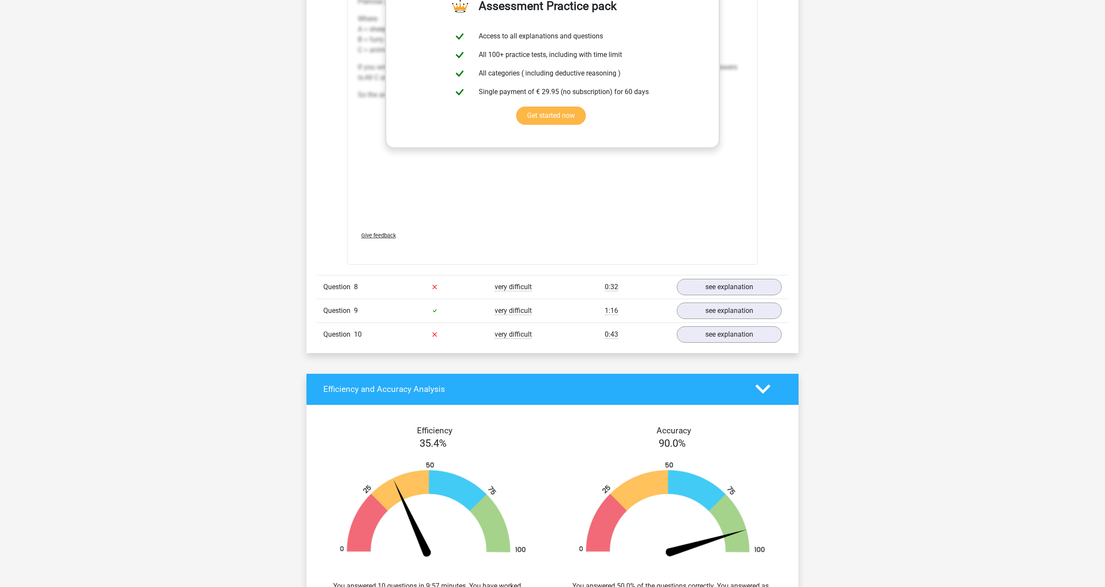
scroll to position [3439, 0]
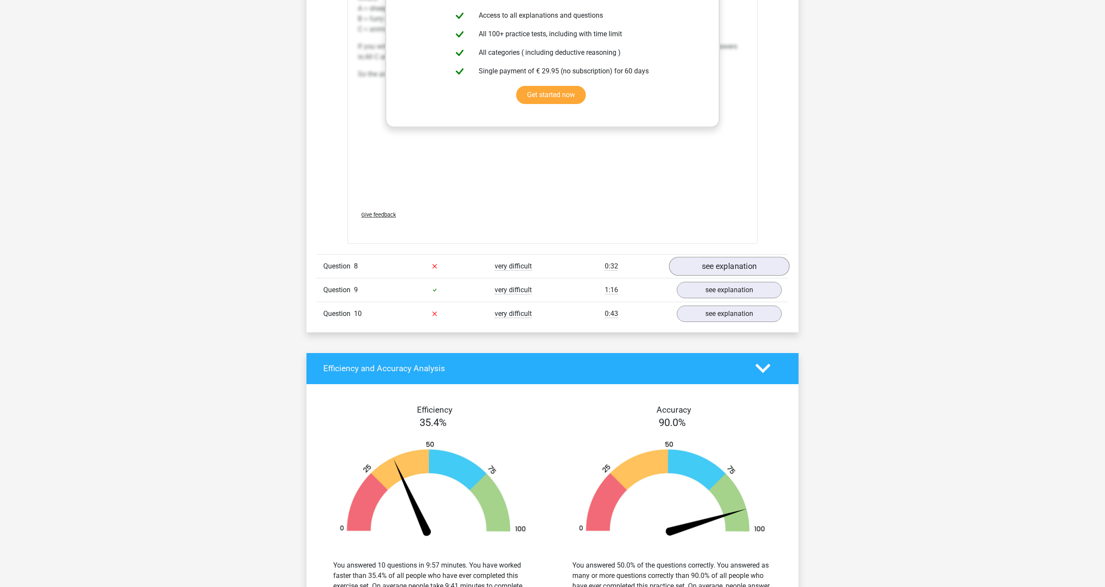
click at [723, 268] on link "see explanation" at bounding box center [729, 266] width 120 height 19
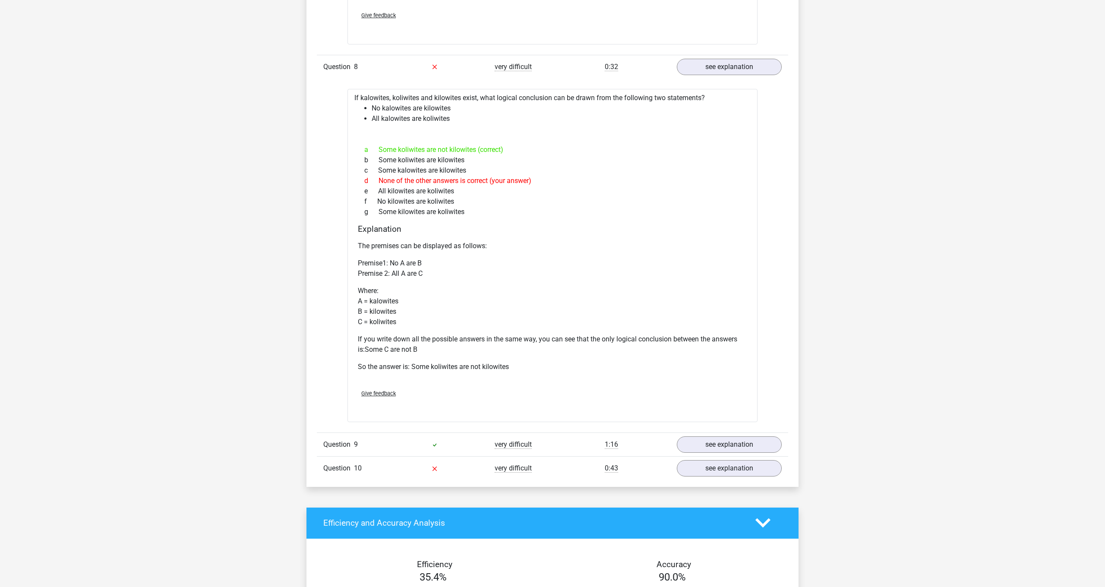
scroll to position [3639, 0]
click at [717, 441] on link "see explanation" at bounding box center [729, 444] width 120 height 19
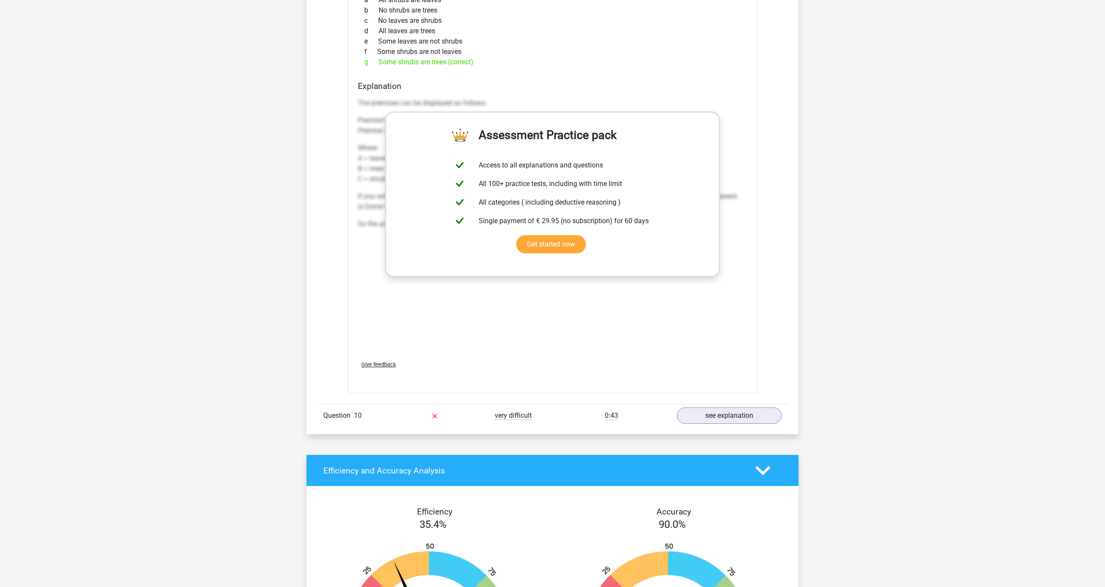
scroll to position [4222, 0]
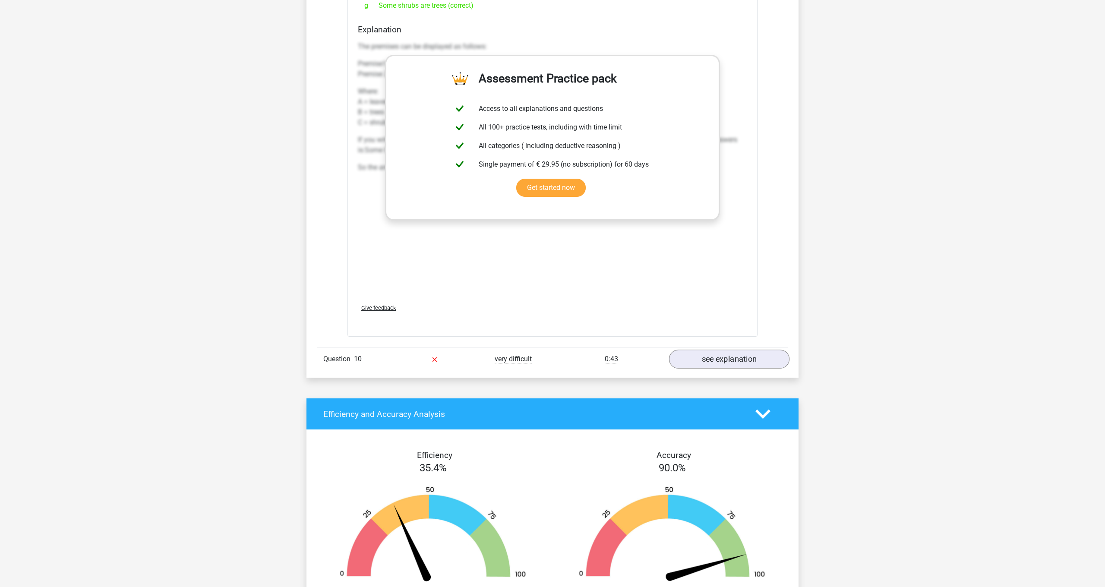
click at [717, 356] on link "see explanation" at bounding box center [729, 359] width 120 height 19
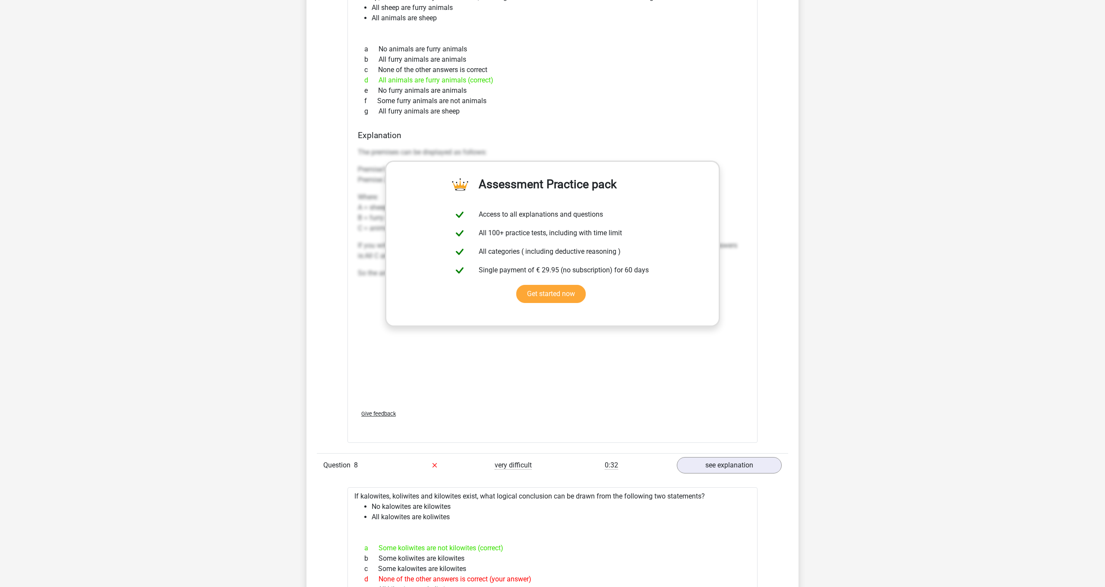
scroll to position [3124, 0]
